Goal: Task Accomplishment & Management: Manage account settings

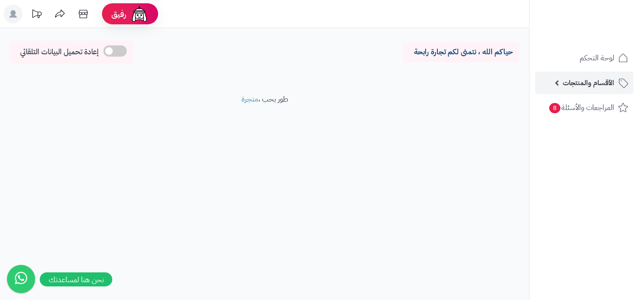
click at [585, 79] on span "الأقسام والمنتجات" at bounding box center [588, 82] width 51 height 13
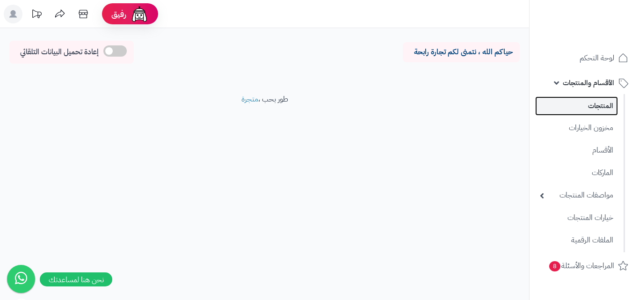
click at [575, 104] on link "المنتجات" at bounding box center [576, 105] width 83 height 19
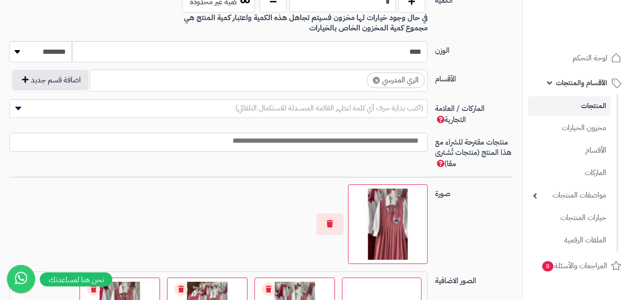
scroll to position [328, 0]
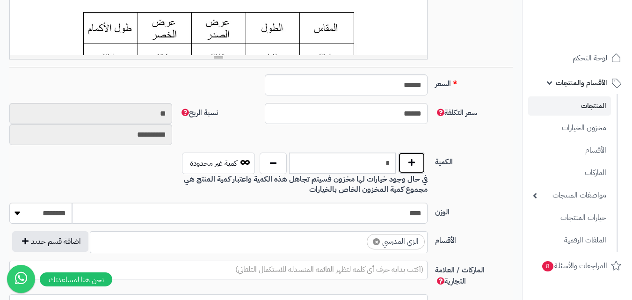
click at [406, 165] on button "button" at bounding box center [411, 163] width 27 height 22
type input "*"
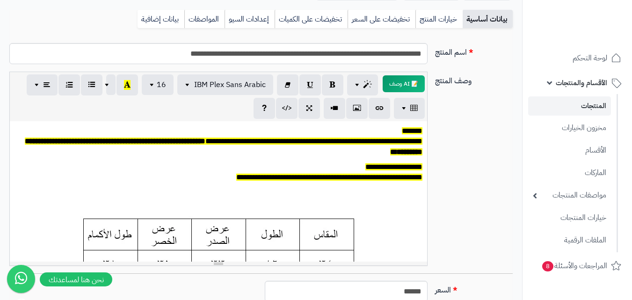
scroll to position [0, 0]
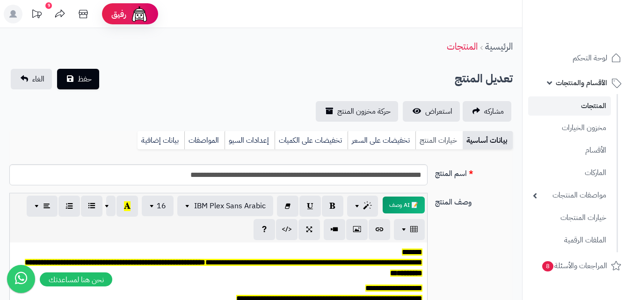
click at [433, 140] on link "خيارات المنتج" at bounding box center [439, 140] width 47 height 19
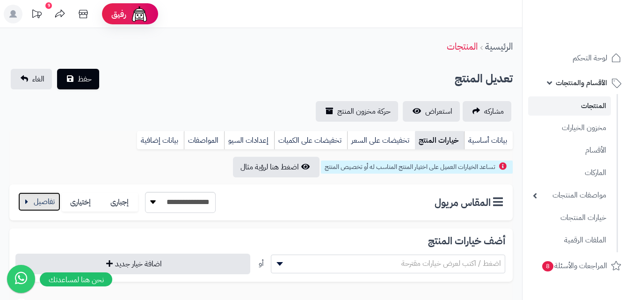
click at [46, 201] on button "button" at bounding box center [39, 201] width 42 height 19
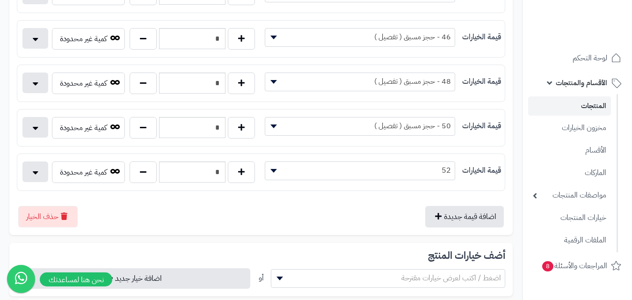
scroll to position [468, 0]
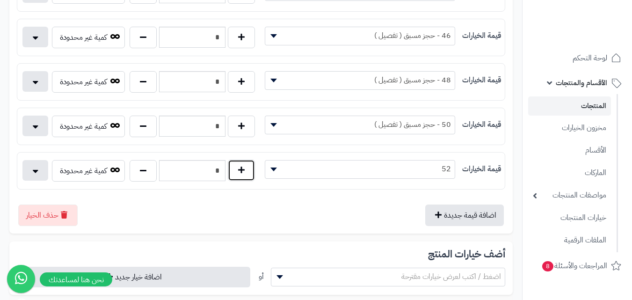
click at [243, 171] on button "button" at bounding box center [241, 171] width 27 height 22
type input "*"
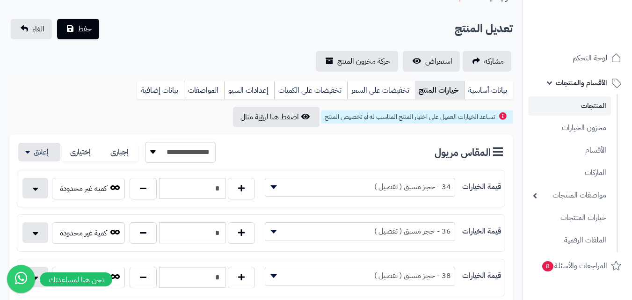
scroll to position [0, 0]
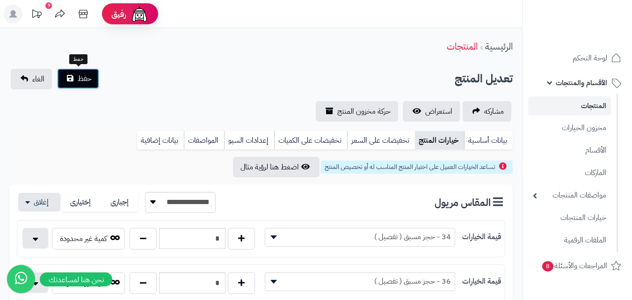
click at [83, 84] on button "حفظ" at bounding box center [78, 78] width 42 height 21
